Goal: Task Accomplishment & Management: Manage account settings

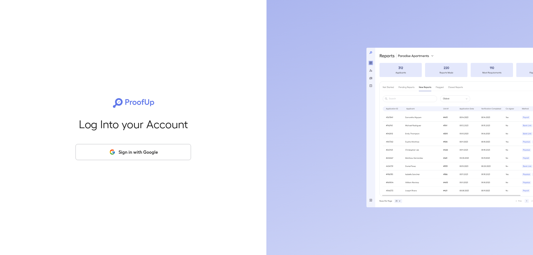
click at [103, 153] on button "Sign in with Google" at bounding box center [134, 152] width 116 height 16
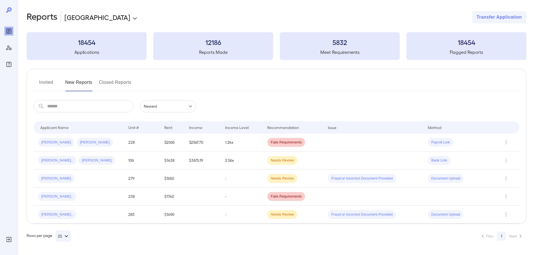
click at [48, 81] on button "Invited" at bounding box center [46, 84] width 25 height 13
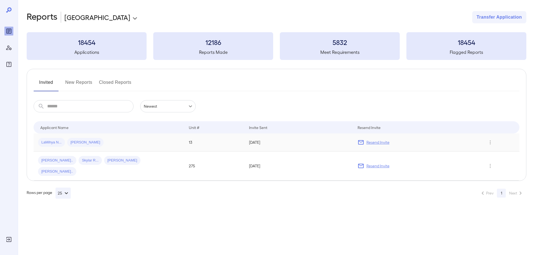
click at [150, 141] on div "LaMihya N... [PERSON_NAME]" at bounding box center [109, 142] width 142 height 9
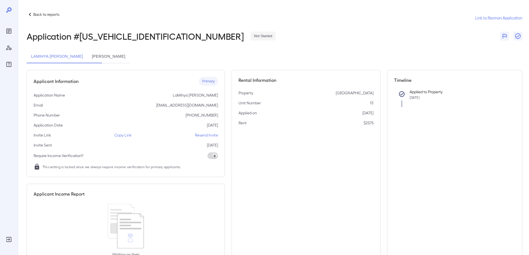
click at [117, 57] on button "[PERSON_NAME]" at bounding box center [109, 56] width 42 height 13
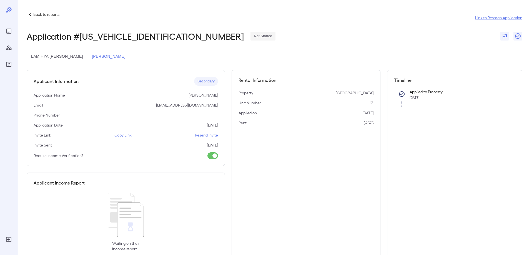
click at [67, 59] on button "LaMihya [PERSON_NAME]" at bounding box center [57, 56] width 61 height 13
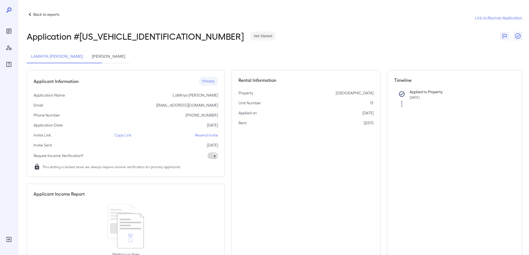
click at [126, 58] on button "[PERSON_NAME]" at bounding box center [109, 56] width 42 height 13
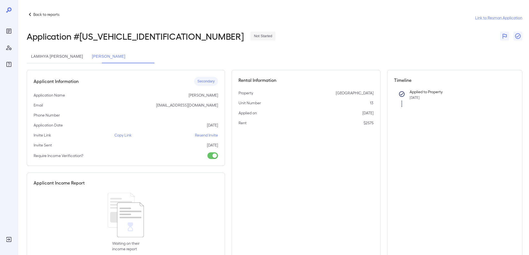
scroll to position [15, 0]
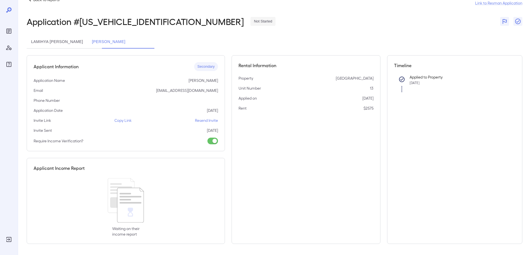
click at [202, 122] on p "Resend Invite" at bounding box center [206, 121] width 23 height 6
click at [61, 43] on button "LaMihya [PERSON_NAME]" at bounding box center [57, 41] width 61 height 13
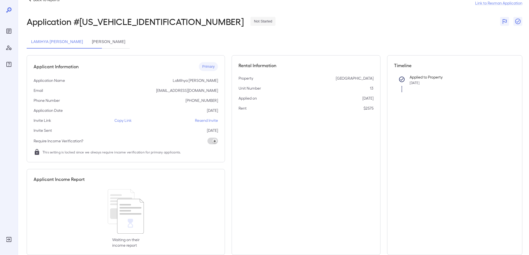
click at [204, 120] on p "Resend Invite" at bounding box center [206, 121] width 23 height 6
click at [119, 43] on button "[PERSON_NAME]" at bounding box center [109, 41] width 42 height 13
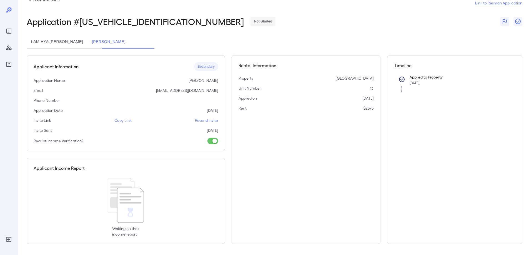
scroll to position [0, 0]
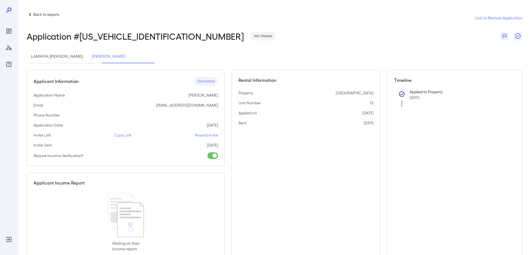
click at [48, 13] on p "Back to reports" at bounding box center [46, 15] width 26 height 6
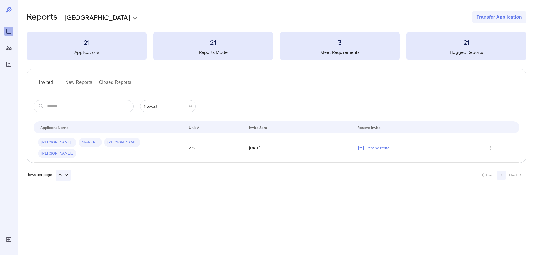
click at [79, 81] on button "New Reports" at bounding box center [78, 84] width 27 height 13
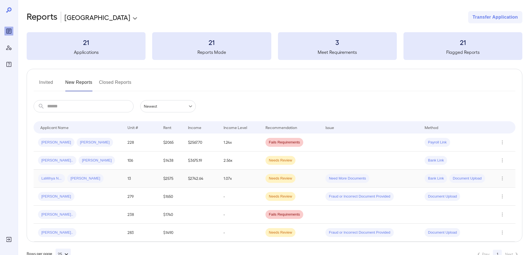
click at [99, 183] on div "[PERSON_NAME]" at bounding box center [85, 178] width 36 height 9
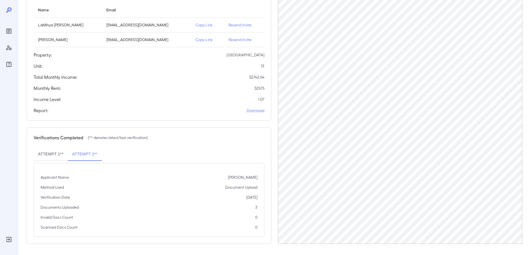
scroll to position [41, 0]
